Goal: Task Accomplishment & Management: Manage account settings

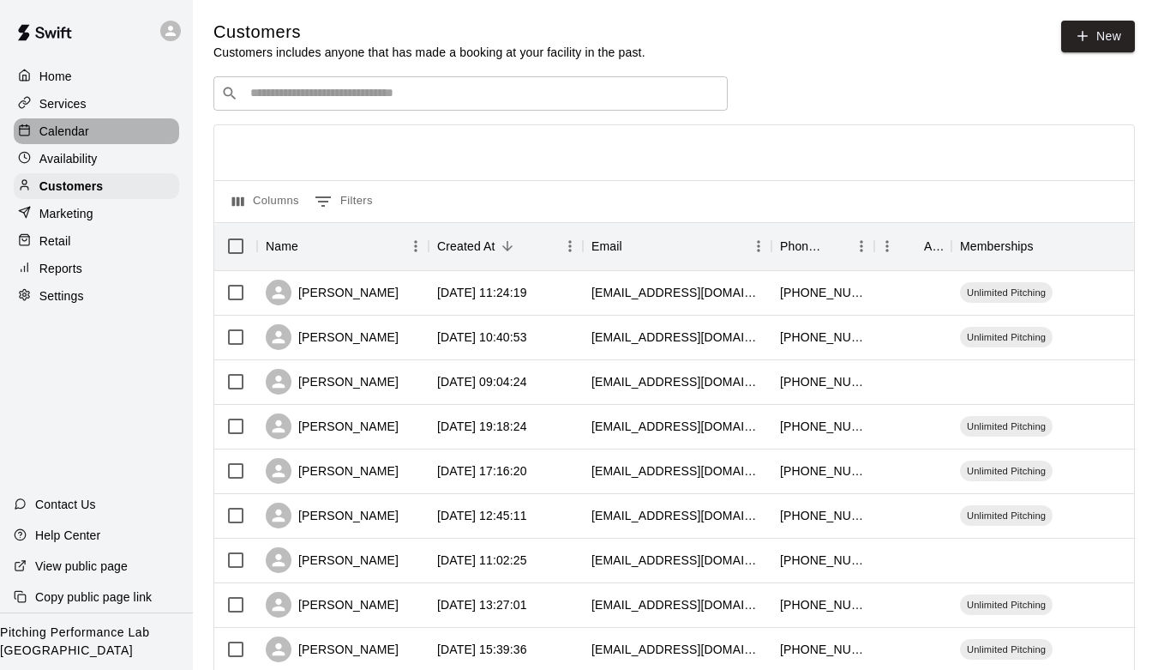
click at [73, 142] on div "Calendar" at bounding box center [96, 131] width 165 height 26
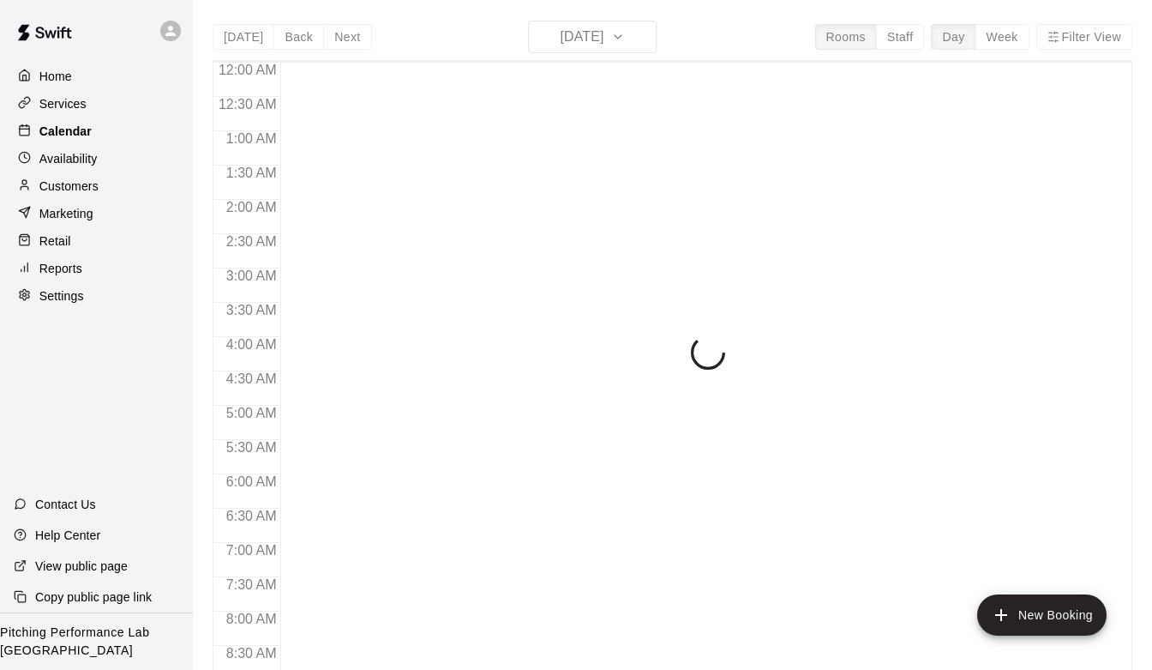
scroll to position [1020, 0]
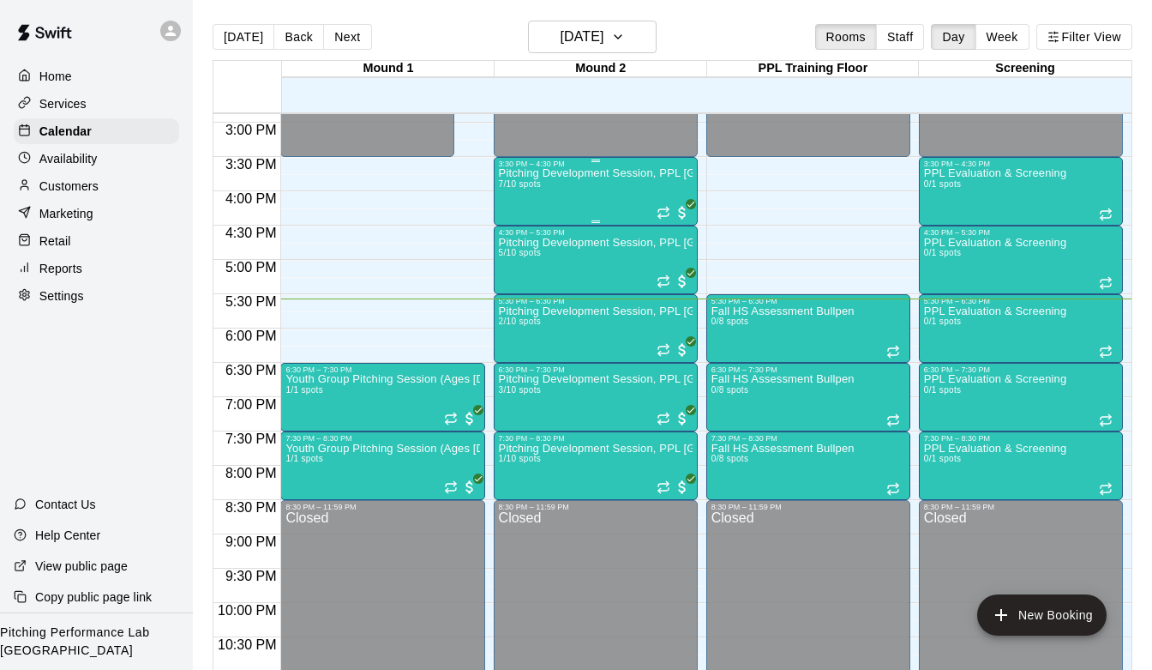
click at [574, 183] on div "Pitching Development Session, PPL [GEOGRAPHIC_DATA] (Ages [DEMOGRAPHIC_DATA]+) …" at bounding box center [596, 503] width 194 height 670
click at [520, 229] on img "edit" at bounding box center [517, 228] width 20 height 20
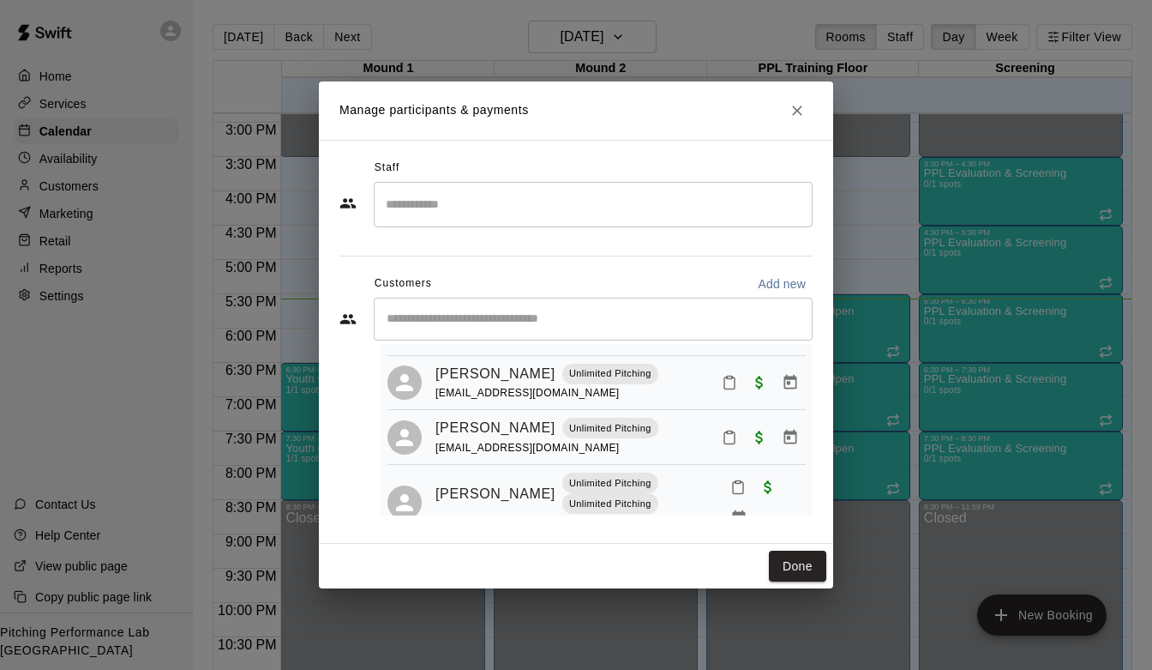
scroll to position [307, 0]
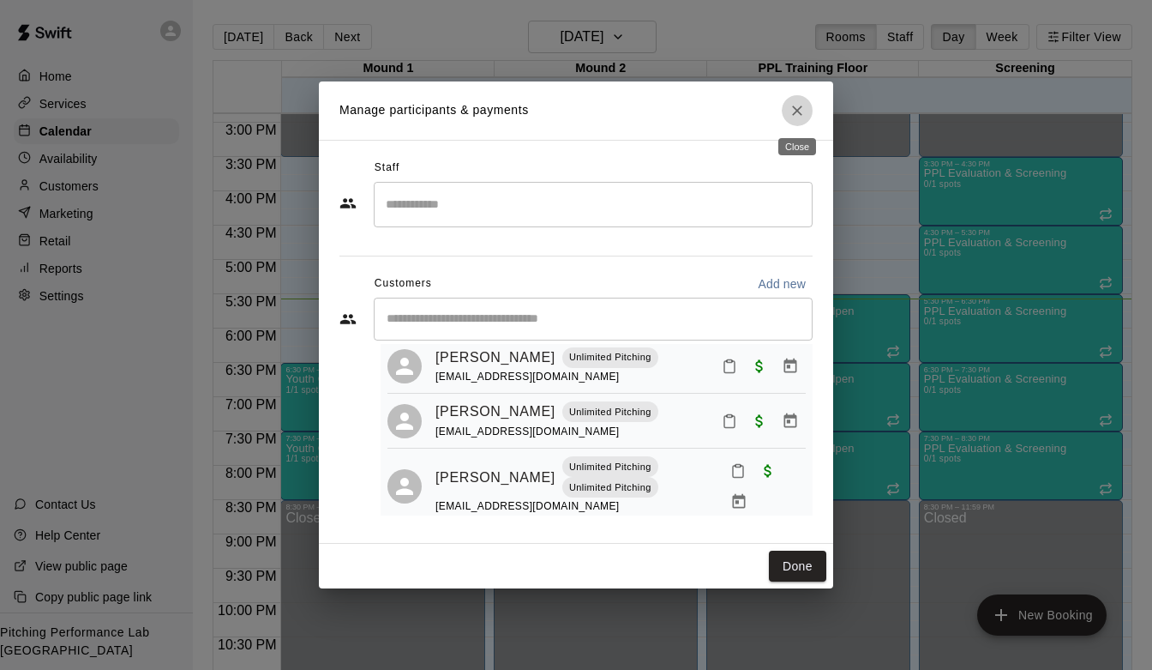
click at [797, 107] on icon "Close" at bounding box center [797, 110] width 17 height 17
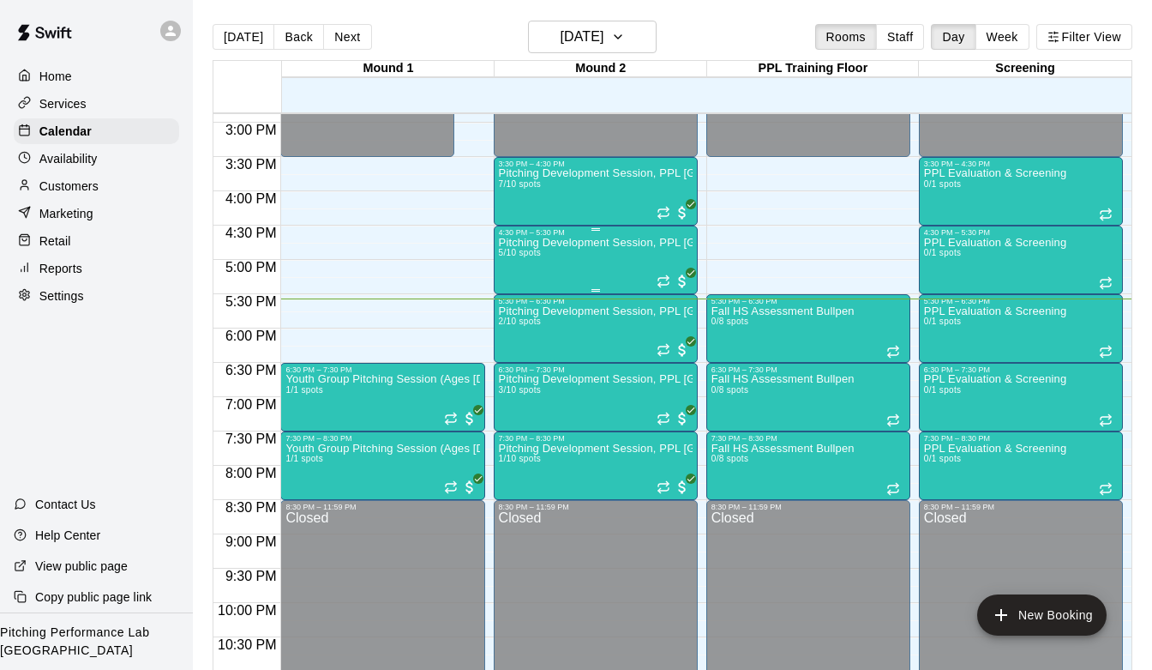
click at [577, 253] on div "Pitching Development Session, PPL [GEOGRAPHIC_DATA] (Ages [DEMOGRAPHIC_DATA]+) …" at bounding box center [596, 572] width 194 height 670
click at [517, 292] on img "edit" at bounding box center [517, 296] width 20 height 20
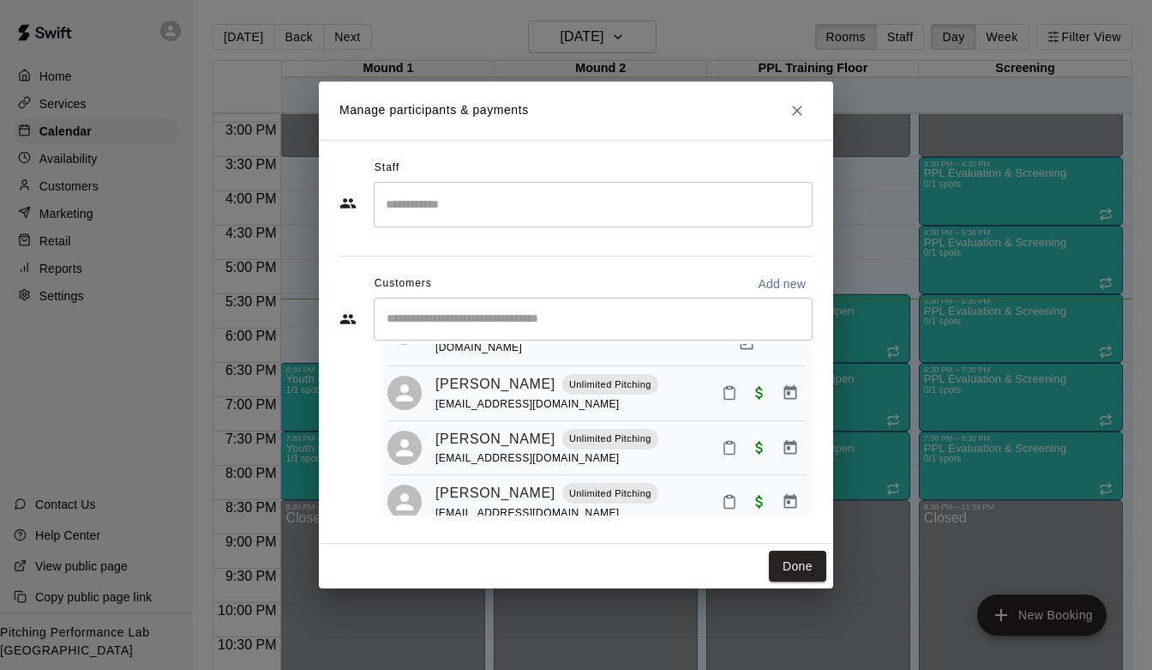
scroll to position [153, 0]
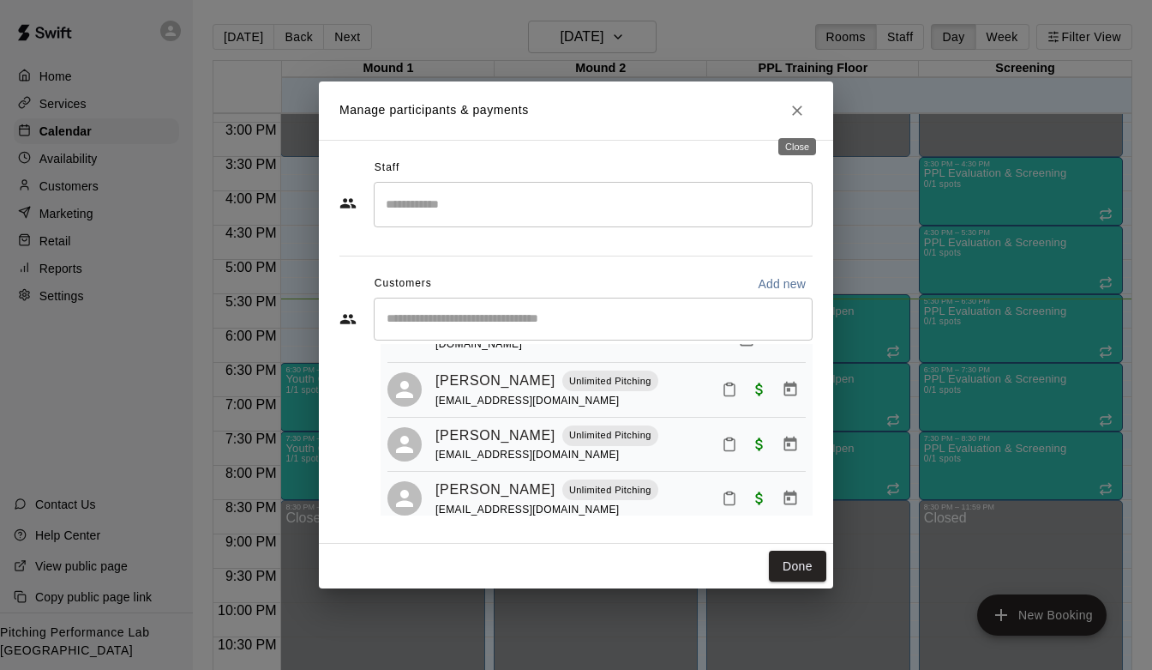
click at [801, 111] on icon "Close" at bounding box center [797, 110] width 17 height 17
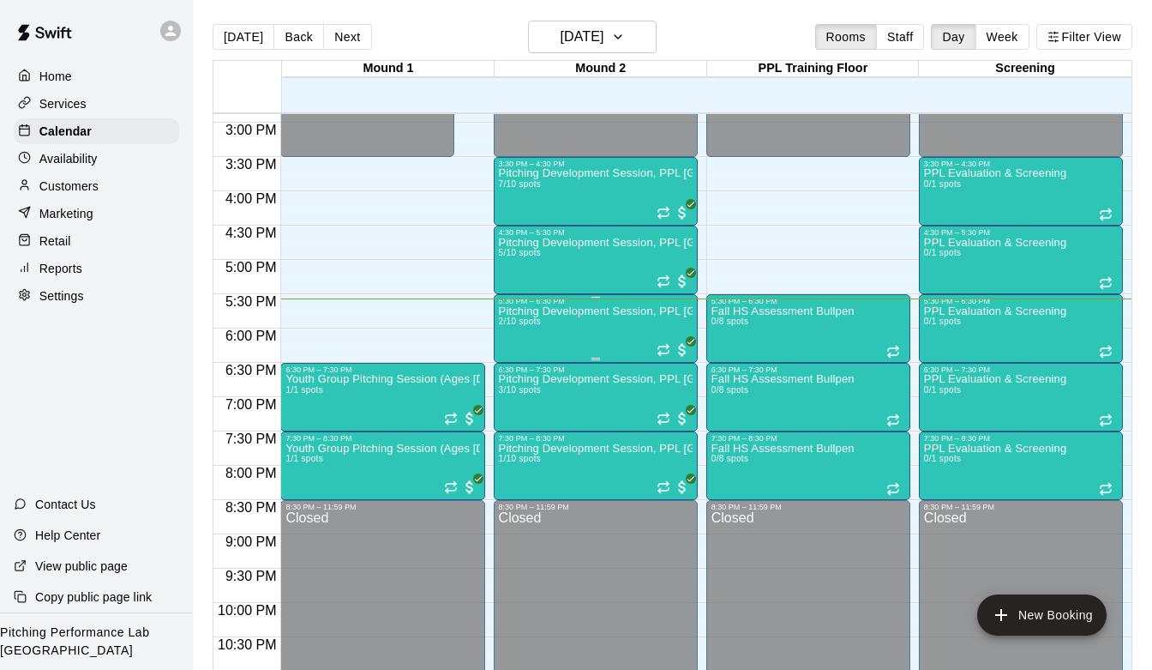
click at [570, 333] on div "Pitching Development Session, PPL [GEOGRAPHIC_DATA] (Ages [DEMOGRAPHIC_DATA]+) …" at bounding box center [596, 640] width 194 height 670
click at [527, 358] on button "edit" at bounding box center [516, 364] width 34 height 33
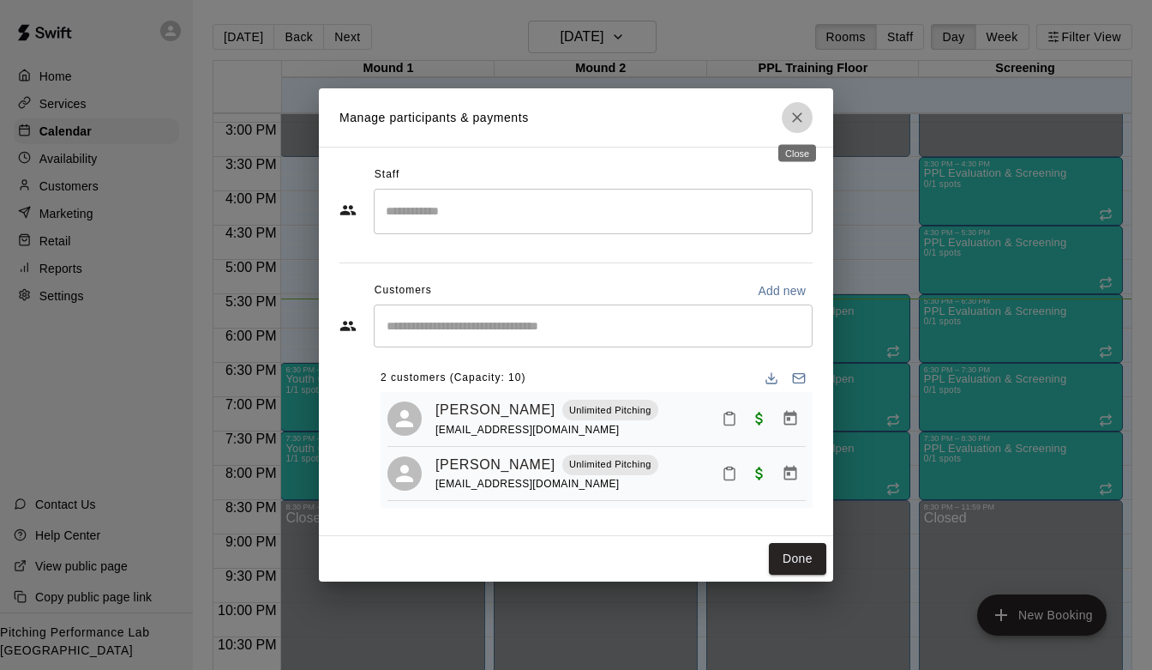
click at [796, 115] on icon "Close" at bounding box center [797, 117] width 10 height 10
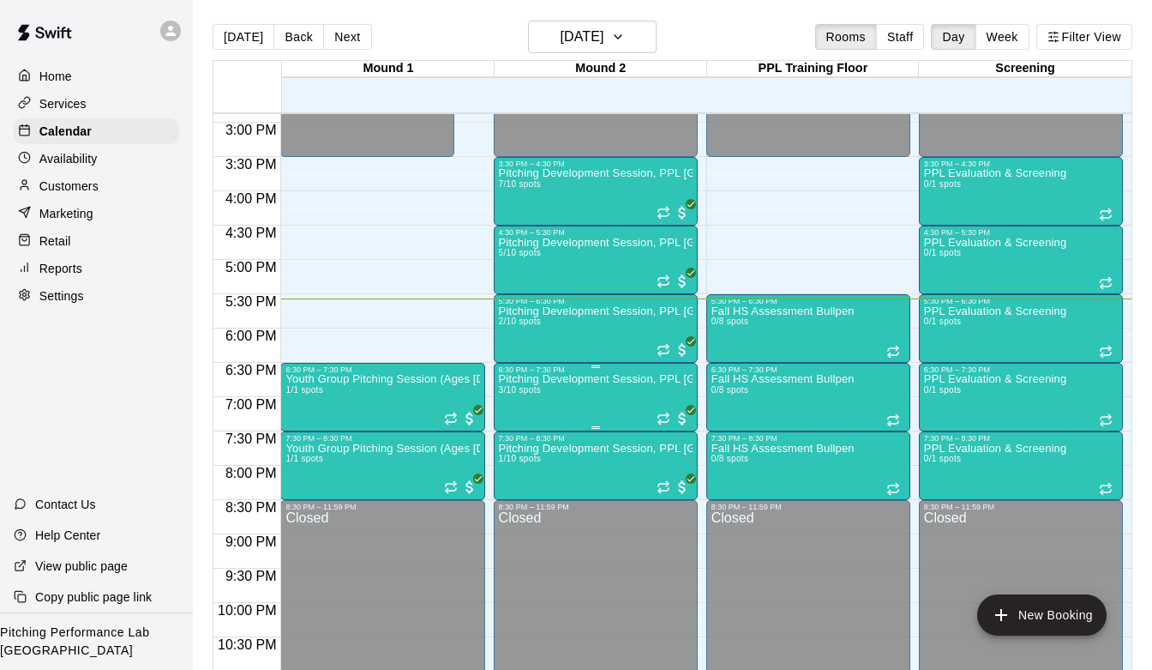
click at [602, 379] on p "Pitching Development Session, PPL [GEOGRAPHIC_DATA] (Ages [DEMOGRAPHIC_DATA]+)" at bounding box center [596, 379] width 194 height 0
click at [513, 439] on img "edit" at bounding box center [517, 439] width 20 height 20
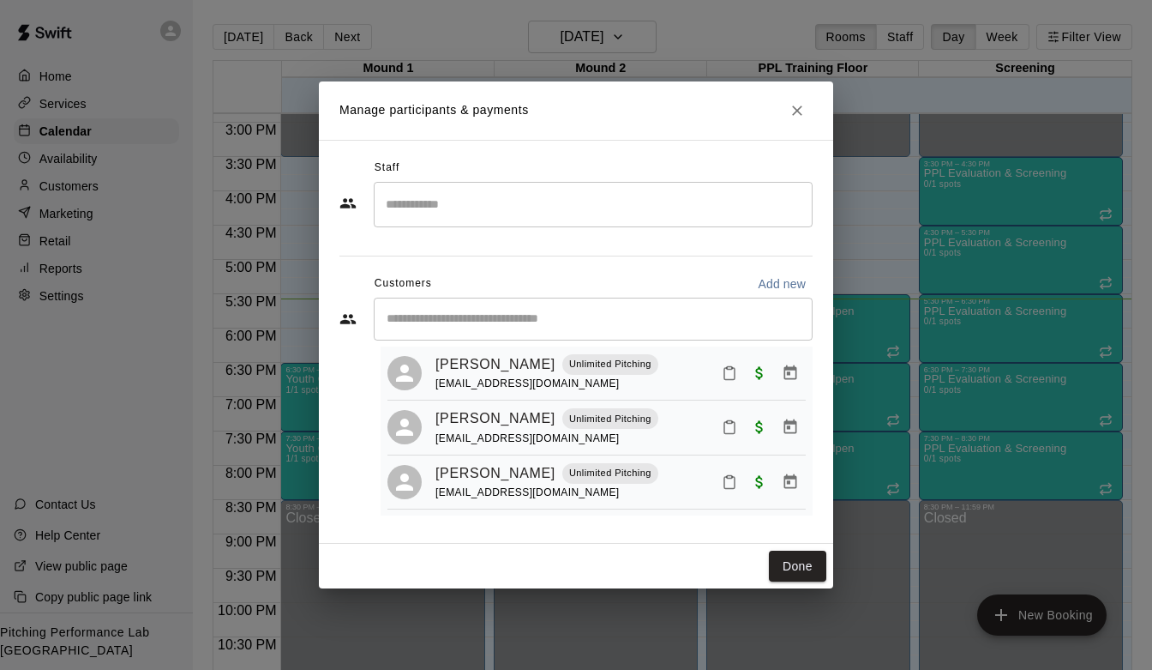
scroll to position [42, 0]
click at [806, 101] on button "Close" at bounding box center [797, 110] width 31 height 31
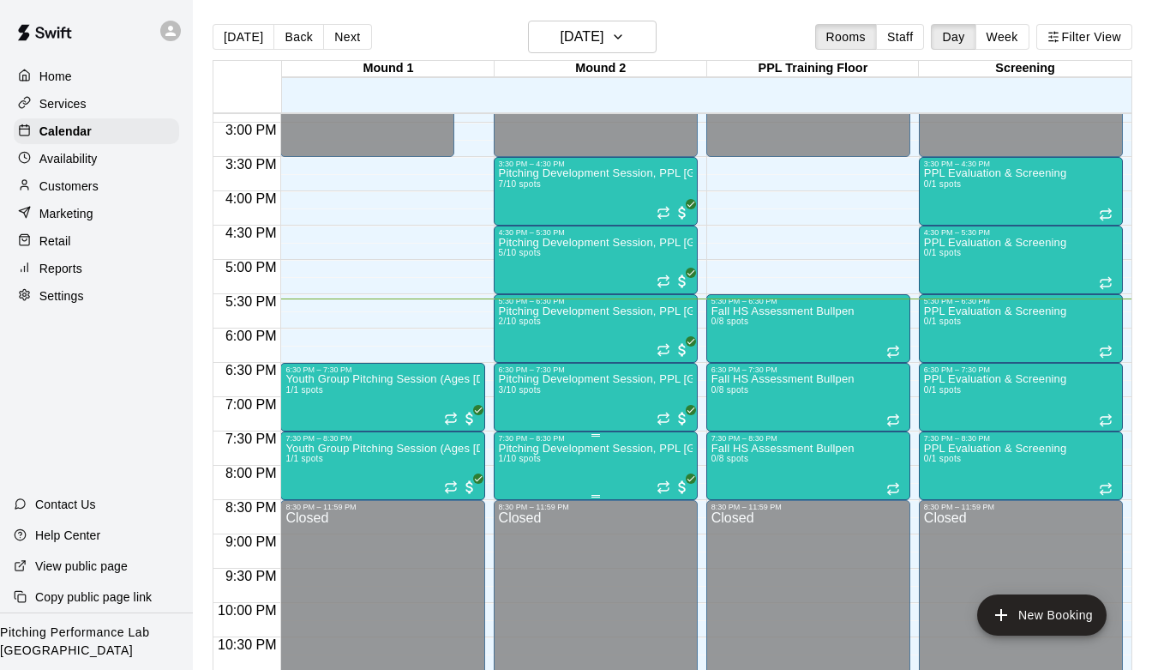
click at [576, 448] on p "Pitching Development Session, PPL [GEOGRAPHIC_DATA] (Ages [DEMOGRAPHIC_DATA]+)" at bounding box center [596, 448] width 194 height 0
click at [520, 496] on button "edit" at bounding box center [516, 506] width 34 height 33
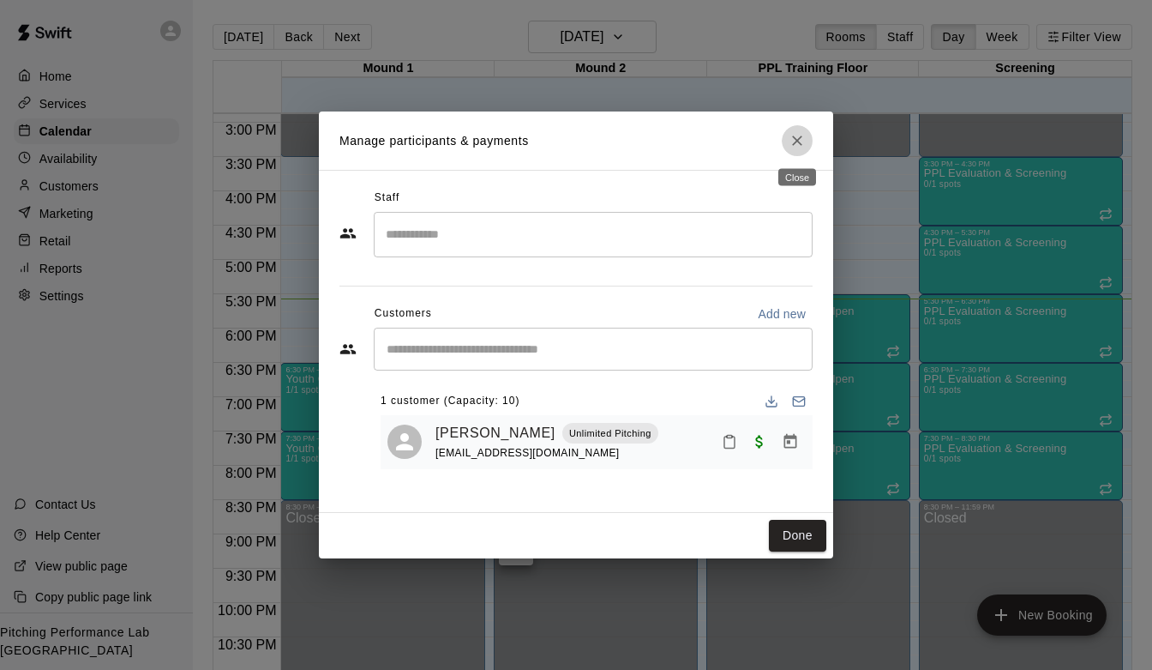
click at [790, 138] on icon "Close" at bounding box center [797, 140] width 17 height 17
